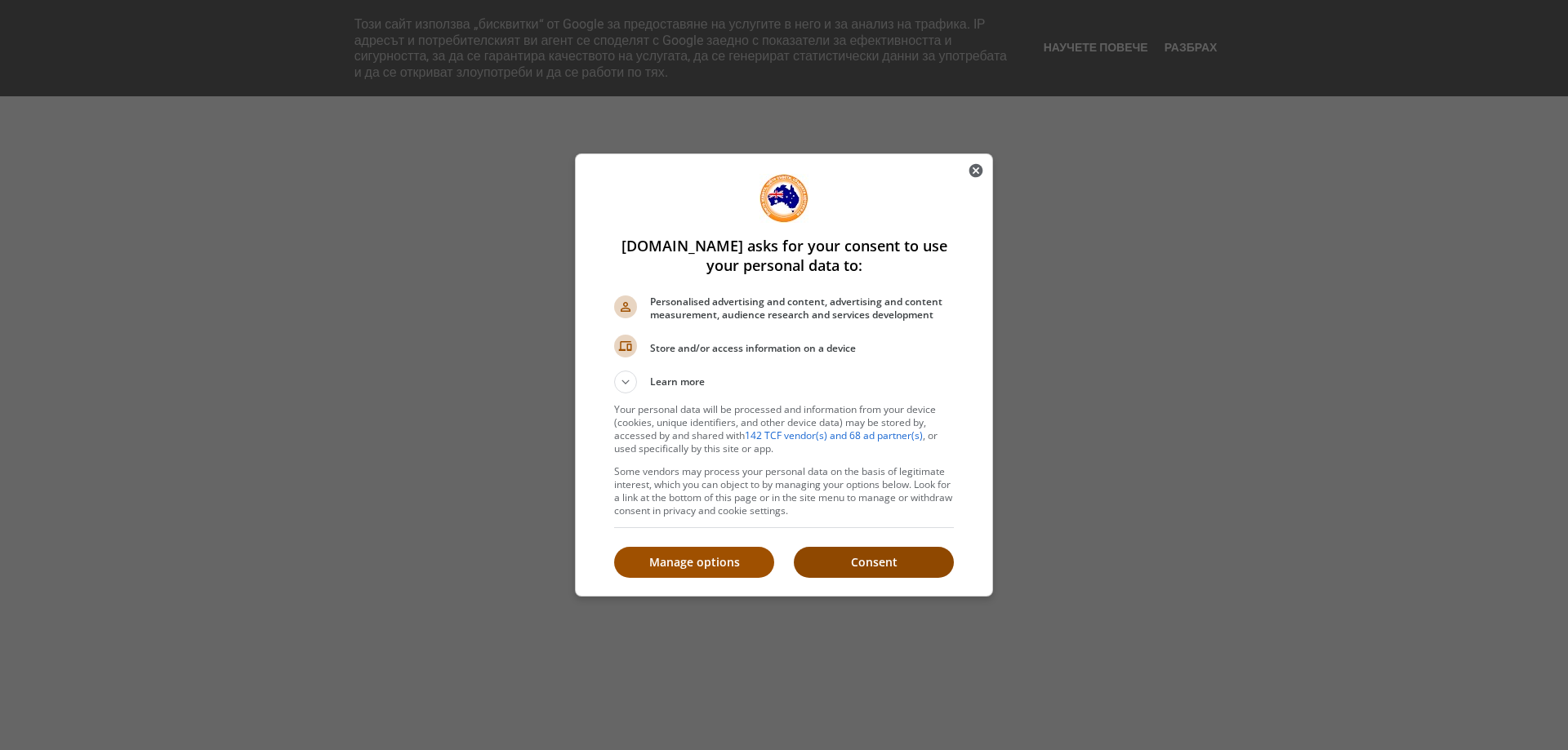
click at [852, 565] on p "Consent" at bounding box center [874, 562] width 161 height 16
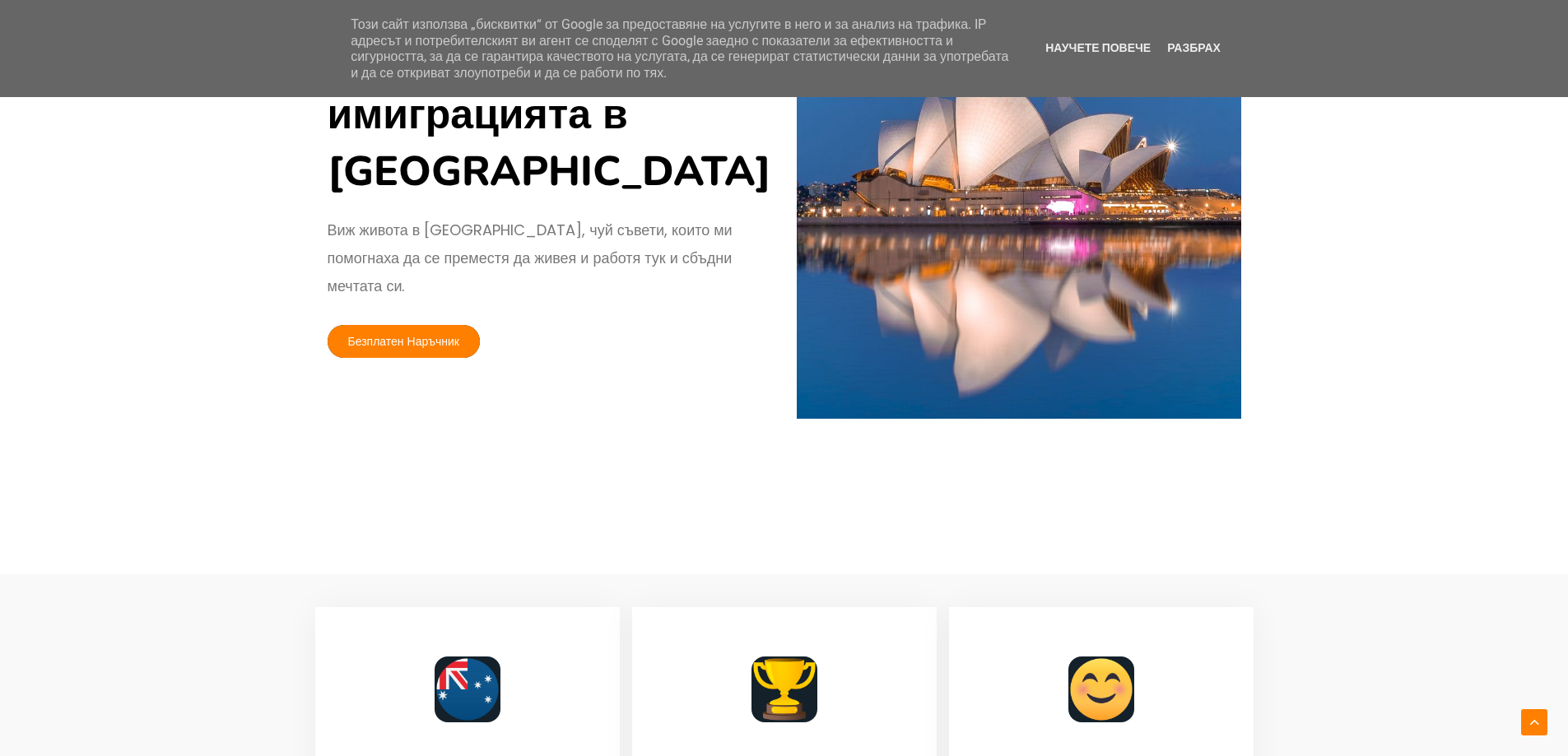
scroll to position [165, 0]
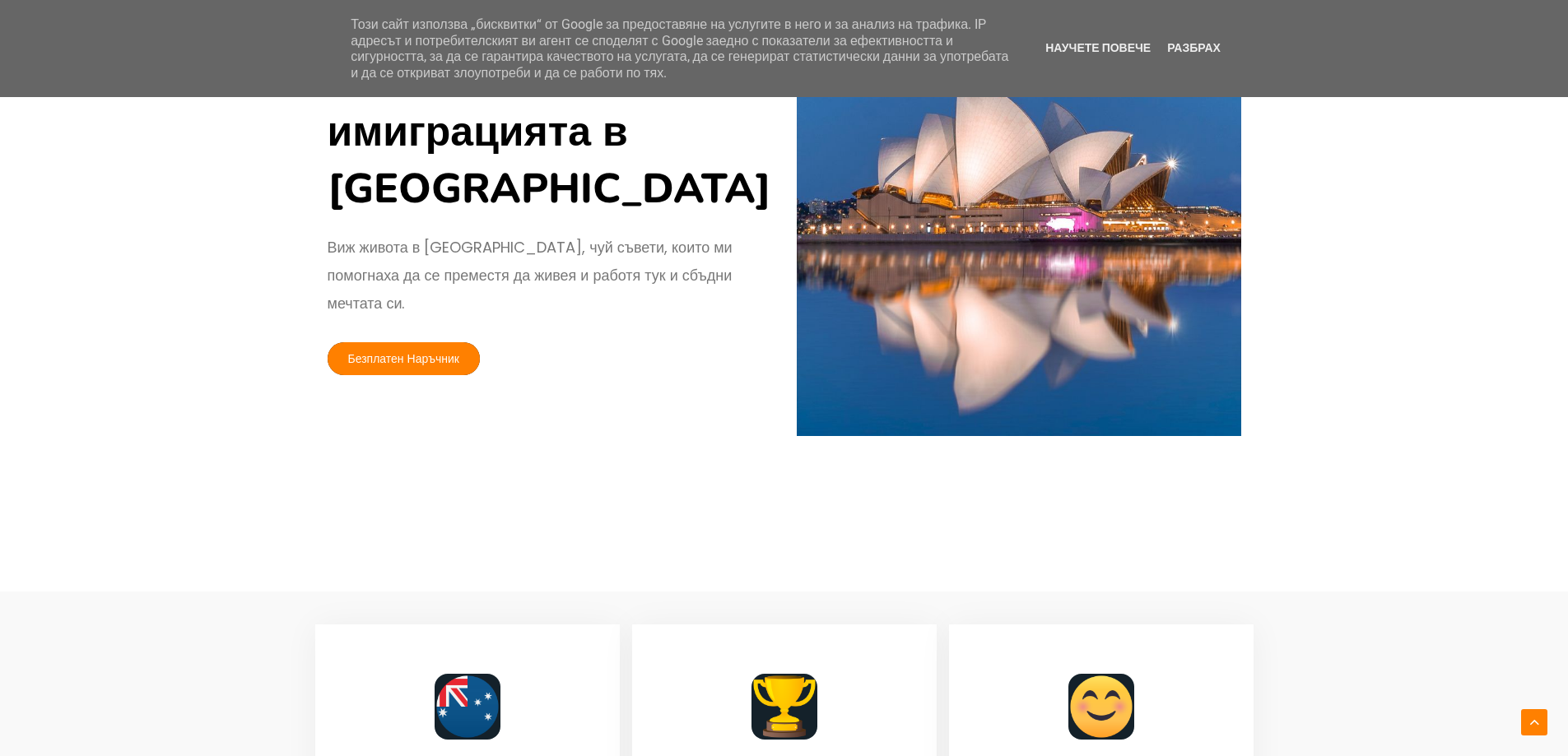
click at [418, 343] on link "Безплатен Наръчник" at bounding box center [404, 359] width 153 height 33
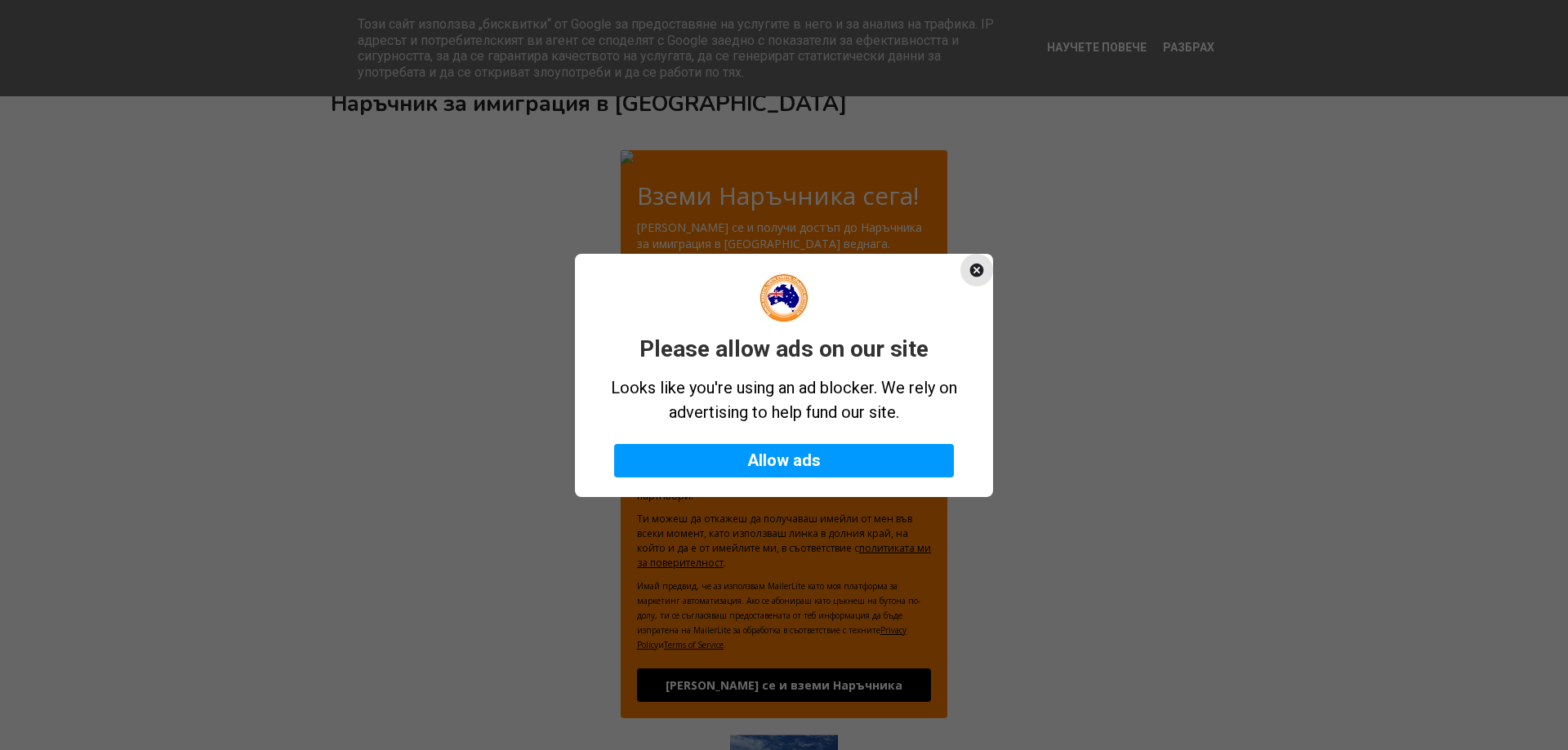
click at [974, 270] on icon "Close" at bounding box center [976, 270] width 14 height 14
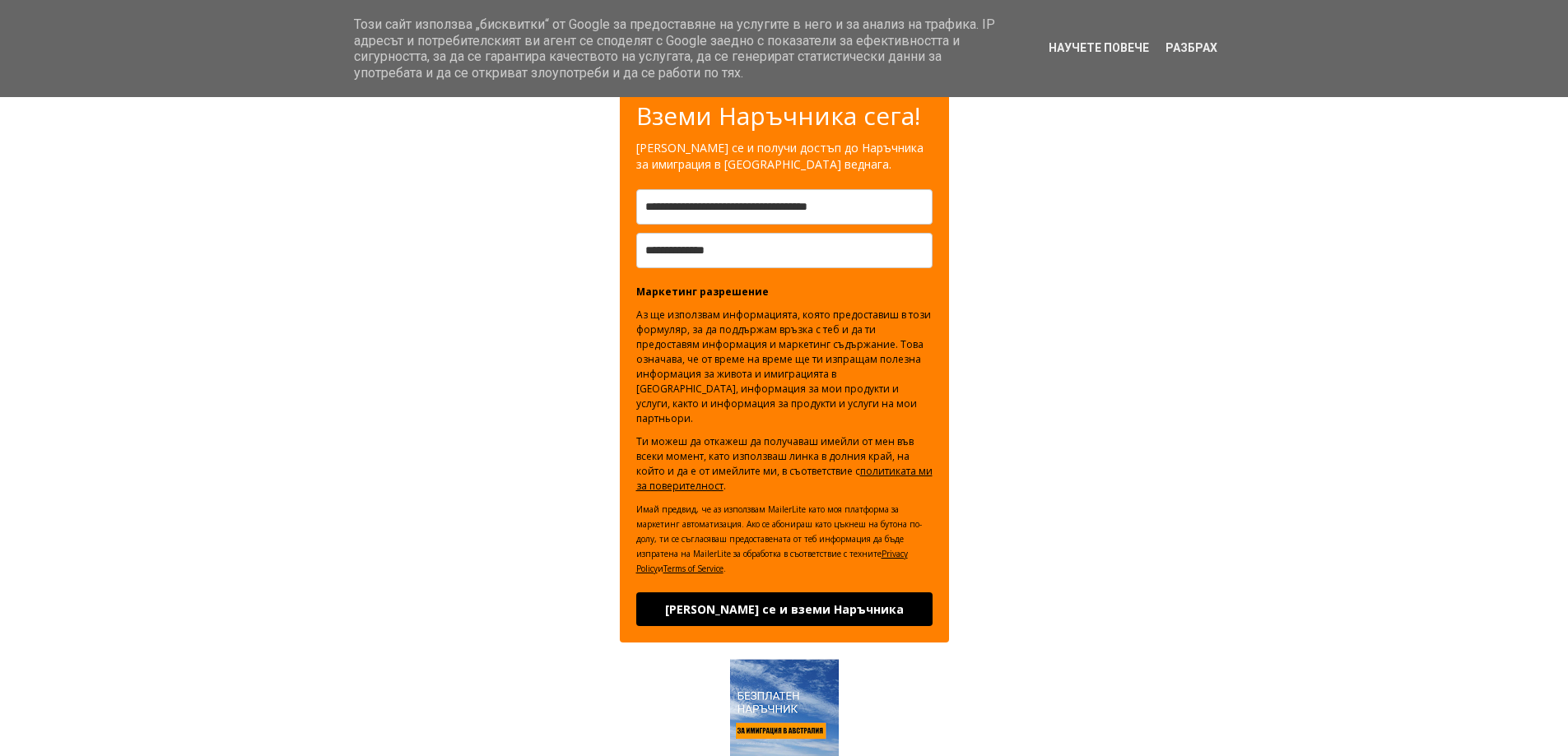
scroll to position [320, 0]
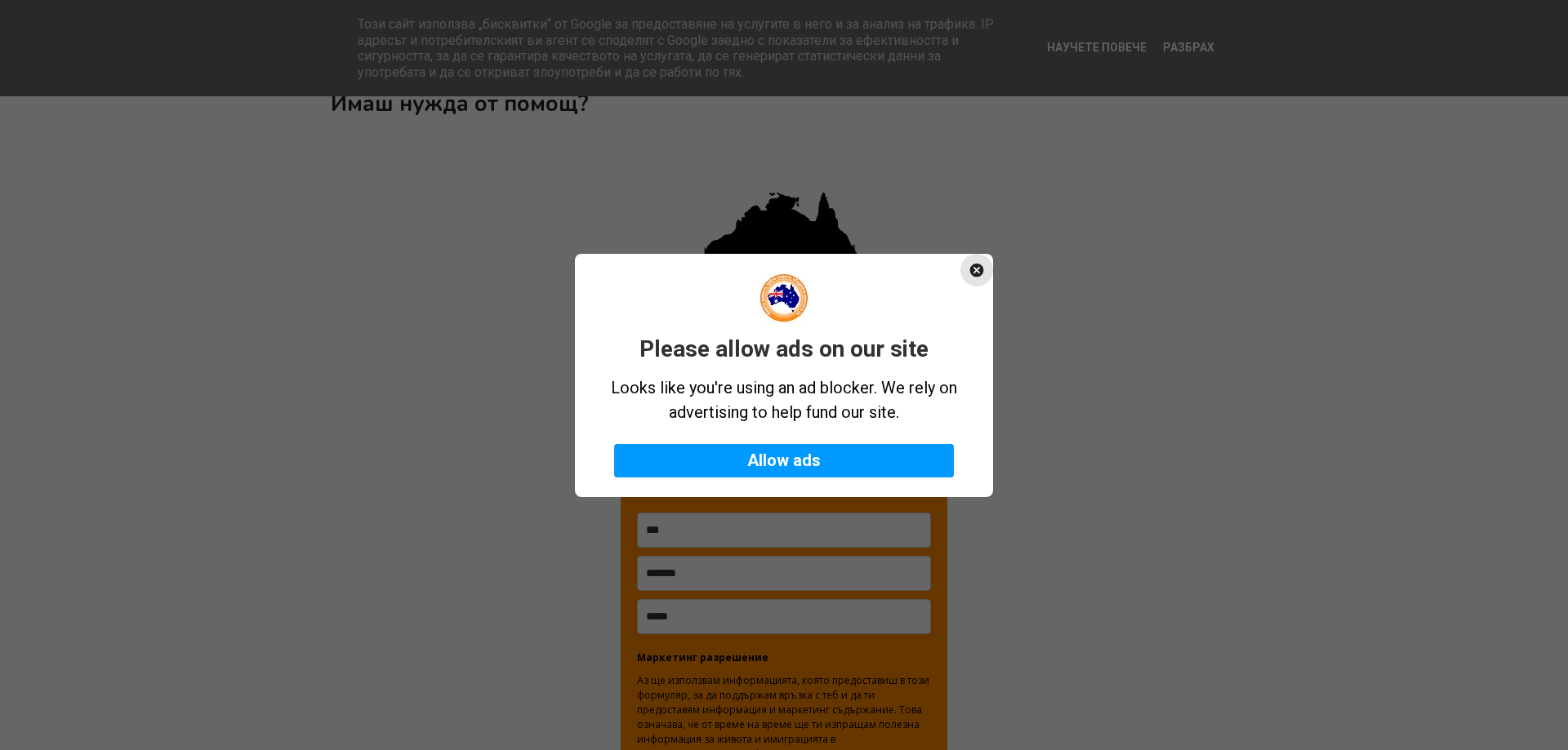
click at [972, 270] on icon "Close" at bounding box center [976, 270] width 14 height 14
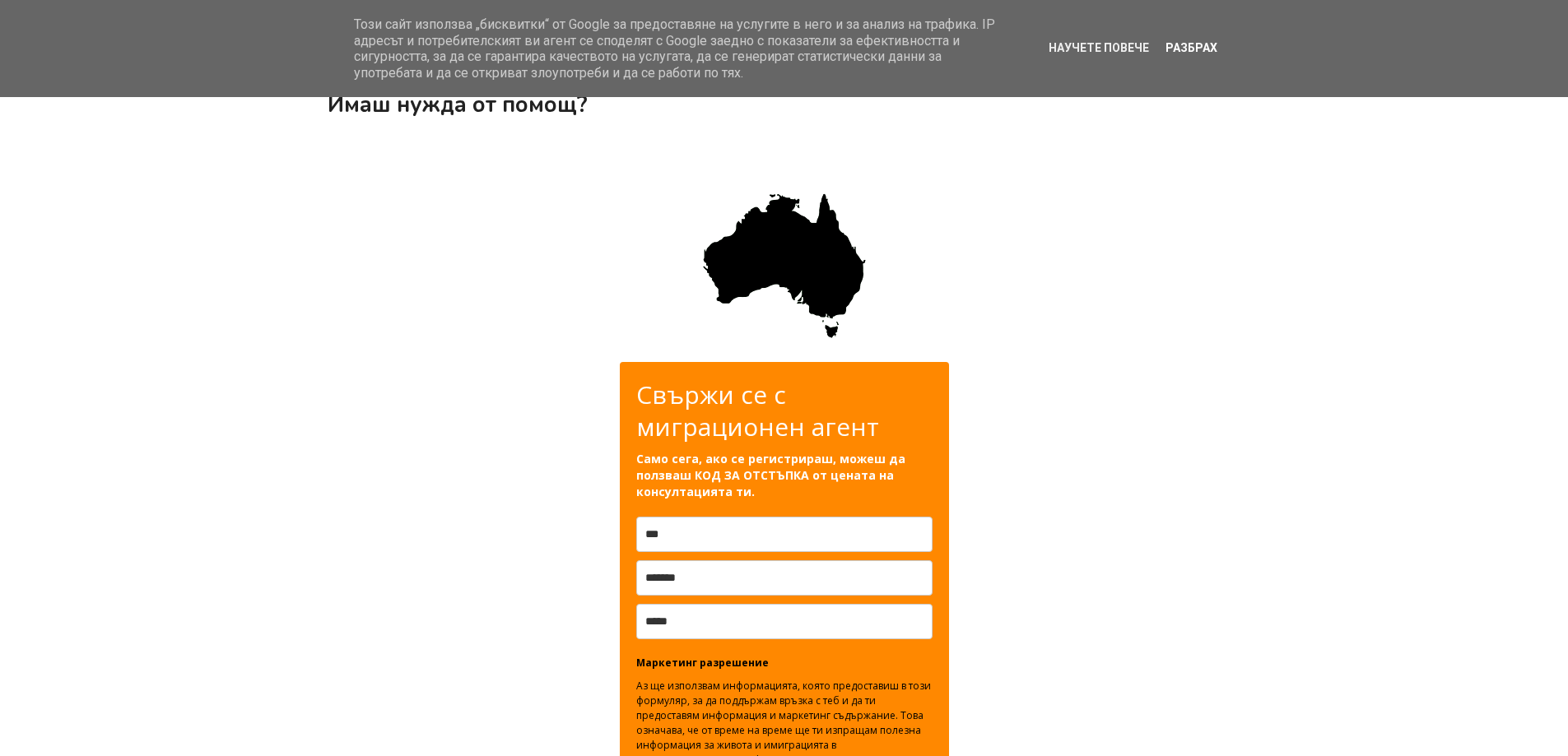
click at [1171, 46] on link "Разбрах" at bounding box center [1191, 48] width 61 height 13
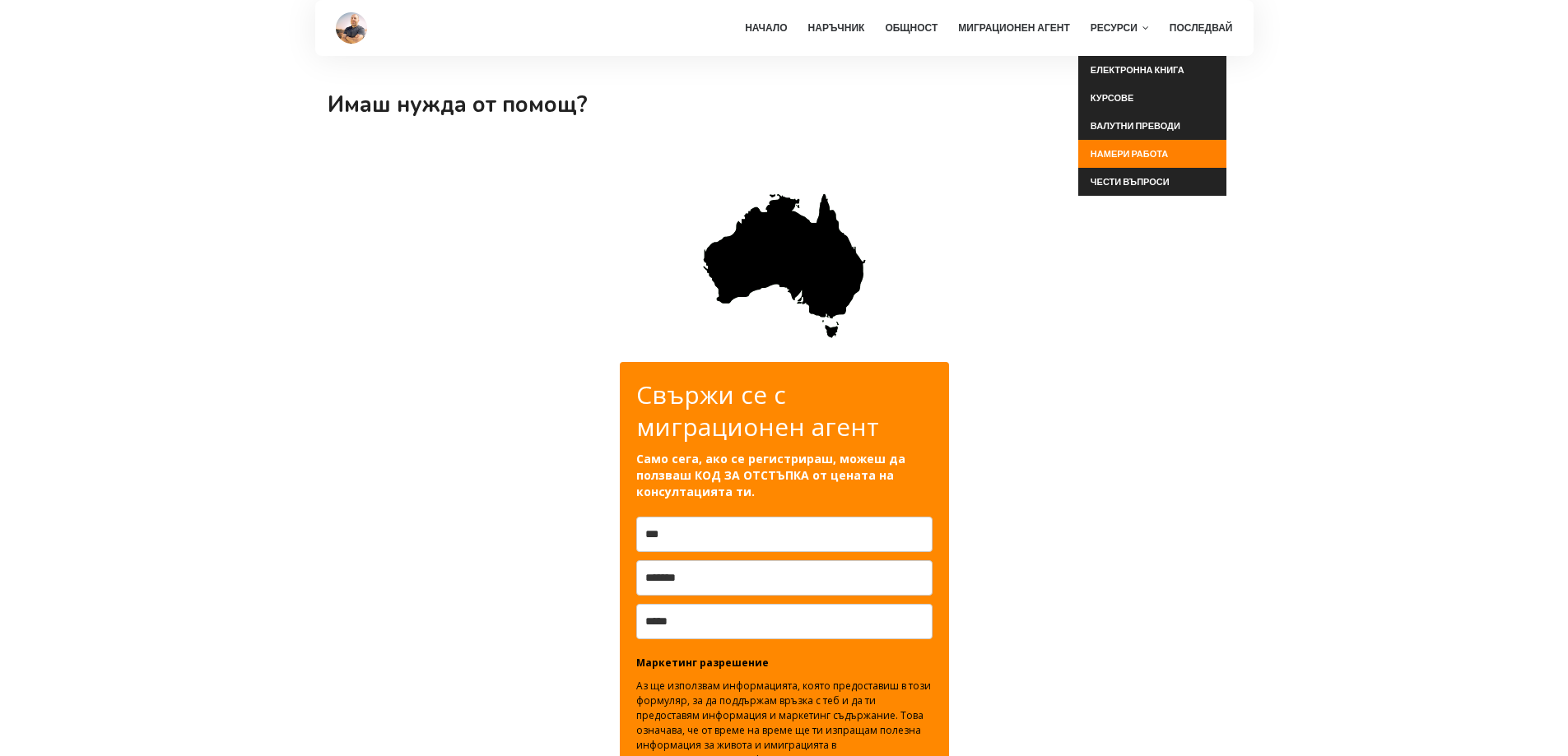
click at [1122, 158] on link "Намери работа" at bounding box center [1152, 153] width 148 height 28
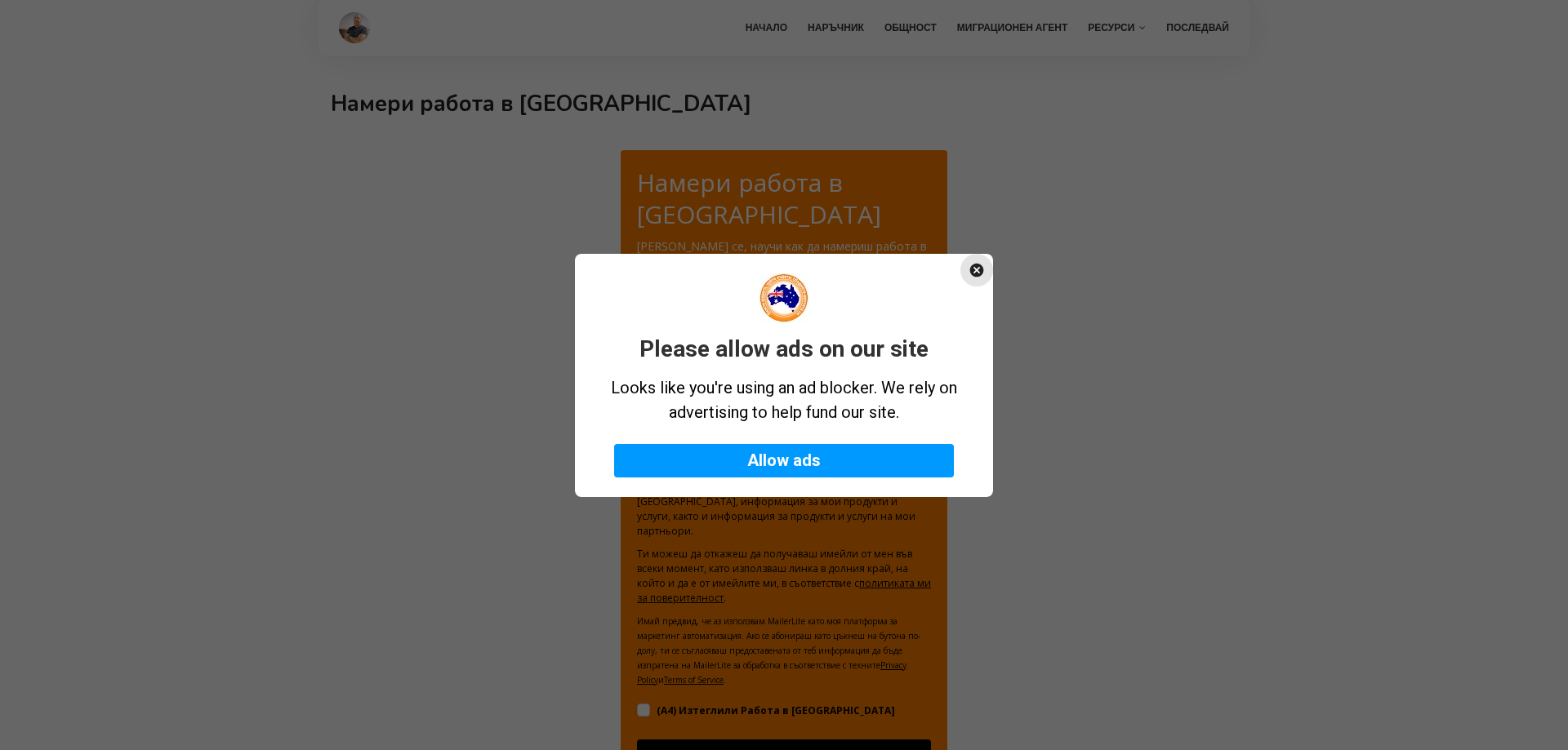
click at [981, 269] on icon "Close" at bounding box center [976, 270] width 14 height 14
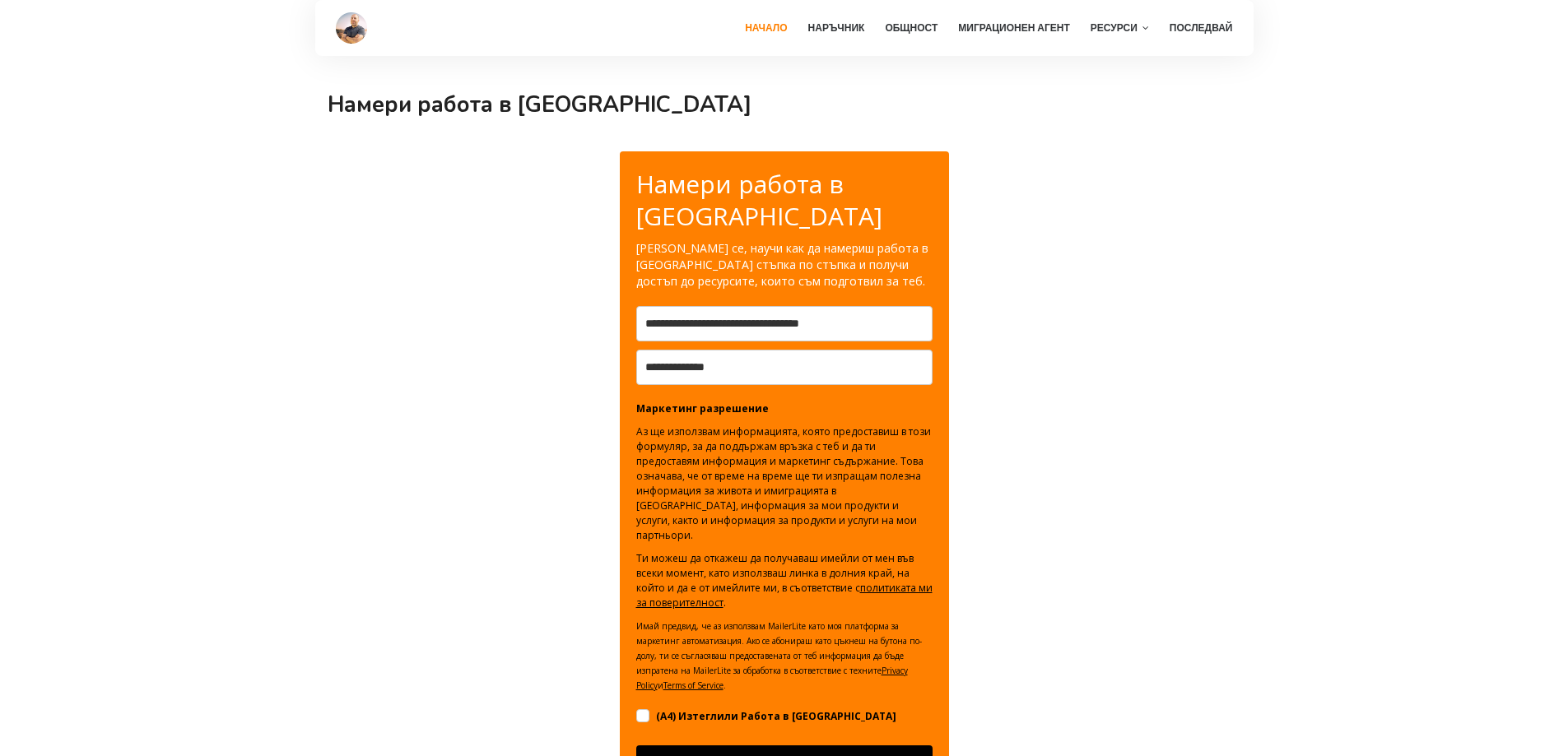
click at [756, 33] on link "Начало" at bounding box center [765, 28] width 58 height 56
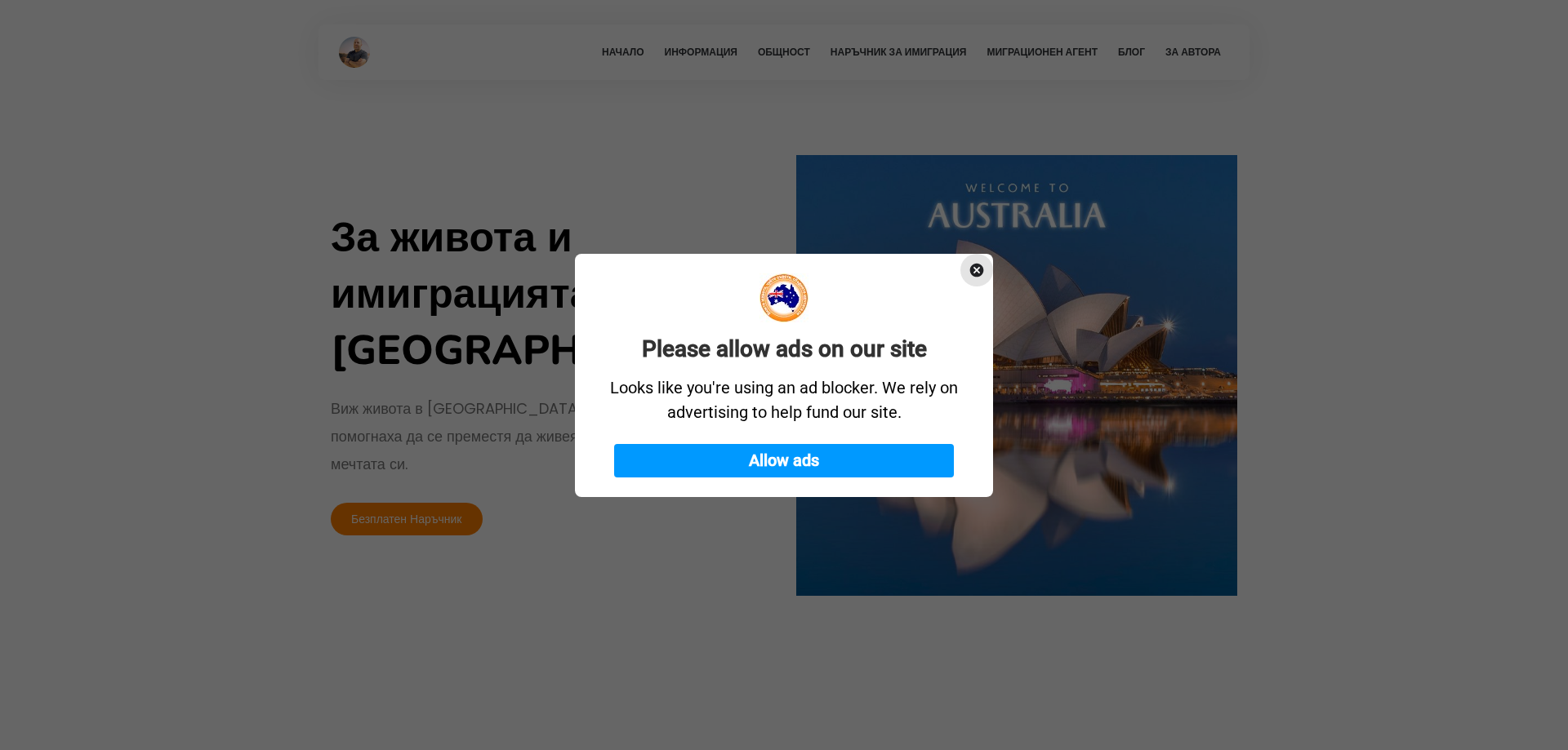
click at [974, 272] on icon "Close" at bounding box center [976, 270] width 16 height 16
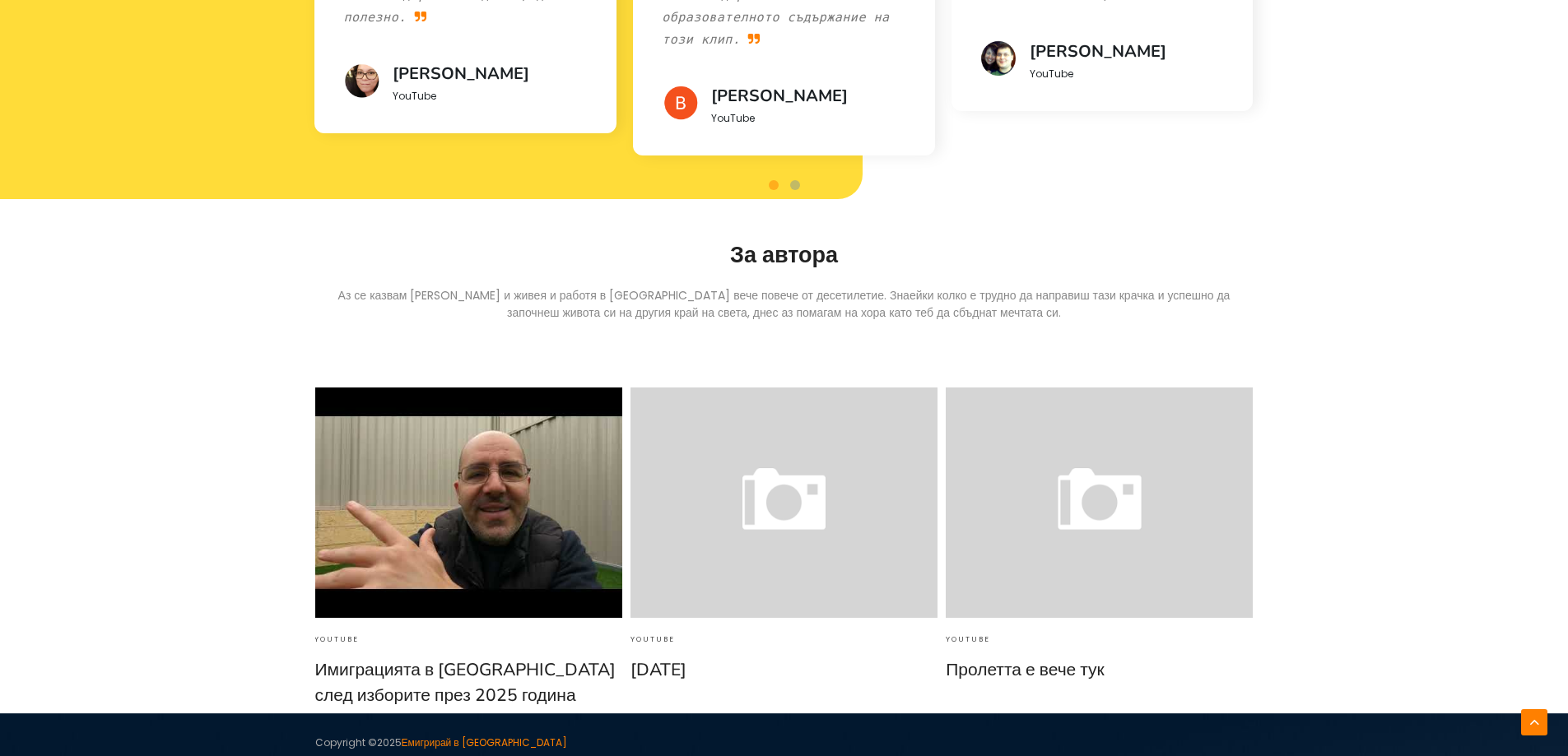
scroll to position [5225, 0]
